Goal: Find specific page/section: Find specific page/section

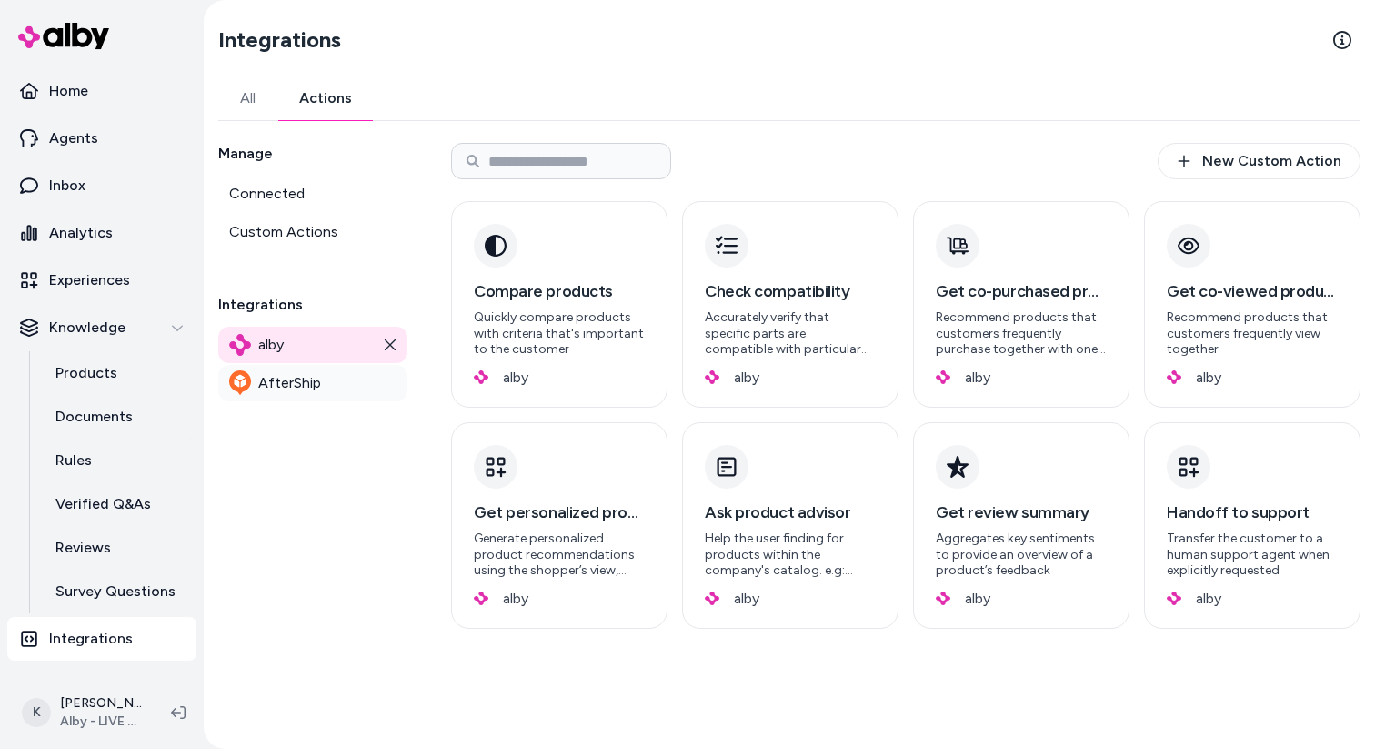
click at [278, 374] on span "AfterShip" at bounding box center [289, 383] width 63 height 22
